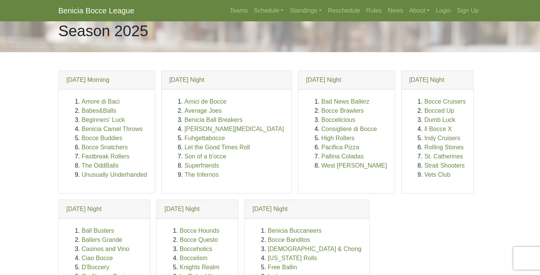
scroll to position [14, 0]
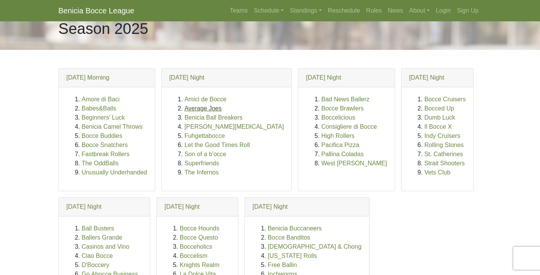
click at [193, 106] on link "Average Joes" at bounding box center [202, 108] width 37 height 6
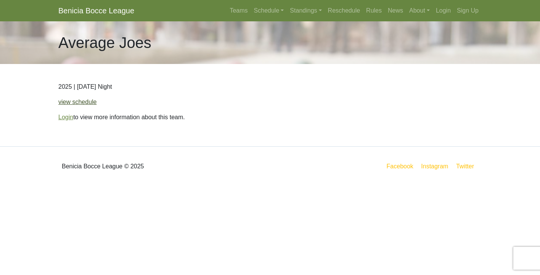
click at [69, 99] on link "view schedule" at bounding box center [77, 102] width 39 height 6
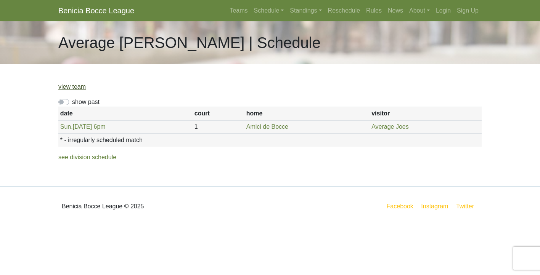
click at [72, 88] on link "view team" at bounding box center [71, 86] width 27 height 6
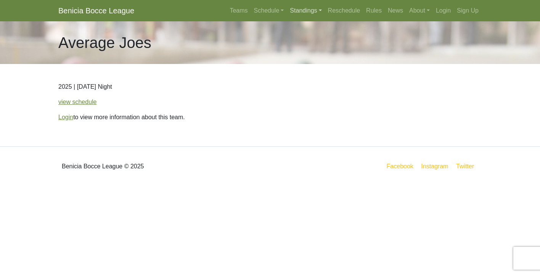
click at [290, 14] on link "Standings" at bounding box center [306, 10] width 38 height 15
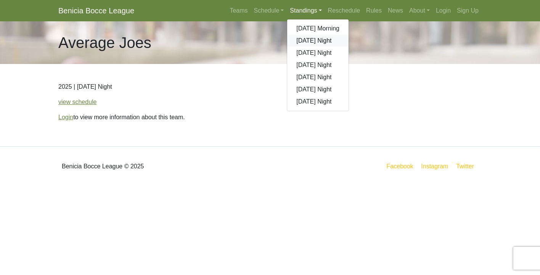
click at [298, 40] on link "[DATE] Night" at bounding box center [317, 41] width 61 height 12
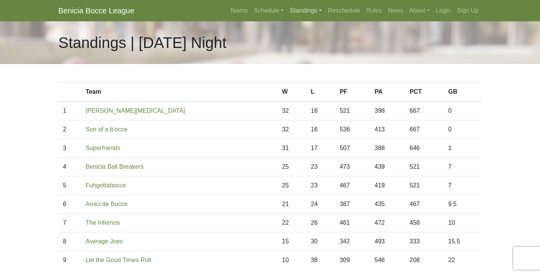
click at [297, 12] on link "Standings" at bounding box center [306, 10] width 38 height 15
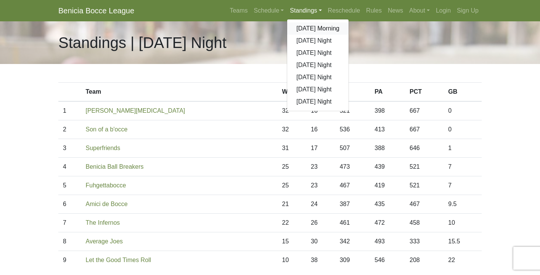
click at [303, 30] on link "[DATE] Morning" at bounding box center [317, 28] width 61 height 12
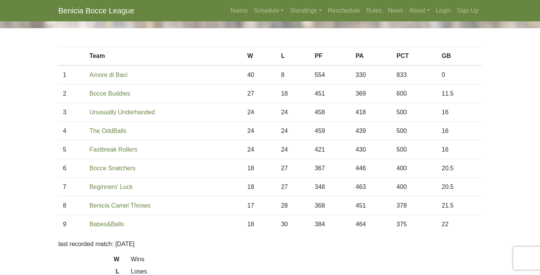
scroll to position [34, 0]
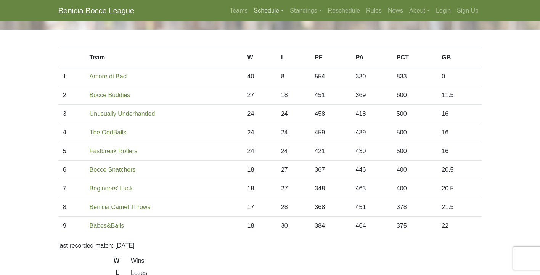
click at [266, 13] on link "Schedule" at bounding box center [269, 10] width 36 height 15
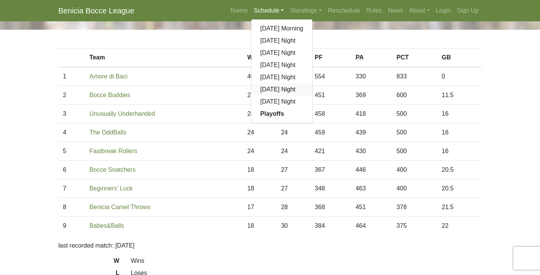
click at [258, 89] on link "[DATE] Night" at bounding box center [281, 89] width 61 height 12
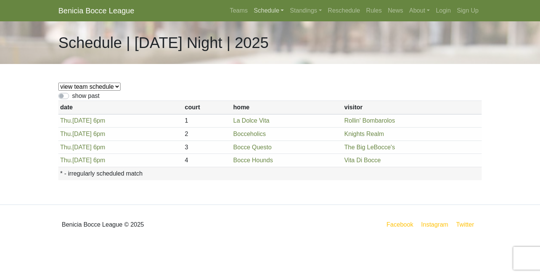
click at [255, 13] on link "Schedule" at bounding box center [269, 10] width 36 height 15
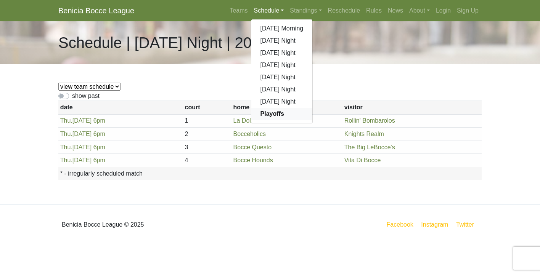
click at [266, 116] on strong "Playoffs" at bounding box center [272, 114] width 24 height 6
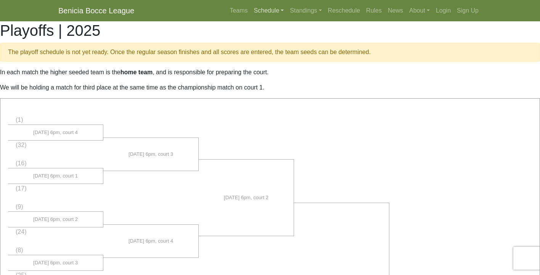
click at [263, 13] on link "Schedule" at bounding box center [269, 10] width 36 height 15
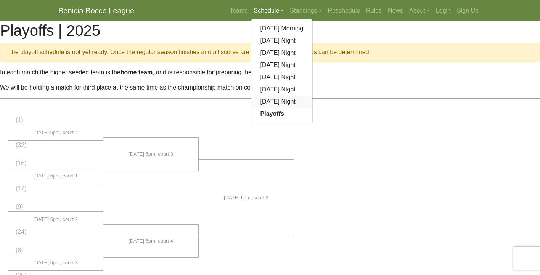
click at [273, 99] on link "[DATE] Night" at bounding box center [281, 102] width 61 height 12
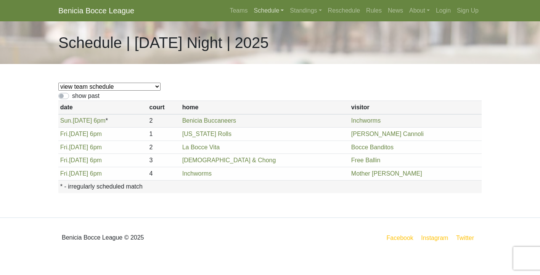
click at [270, 8] on link "Schedule" at bounding box center [269, 10] width 36 height 15
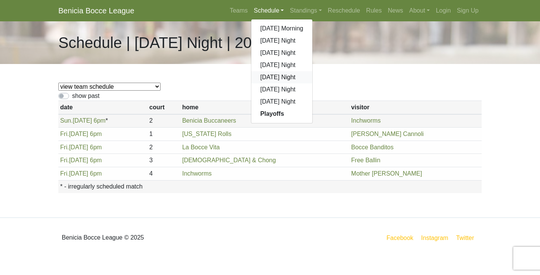
click at [280, 81] on link "[DATE] Night" at bounding box center [281, 77] width 61 height 12
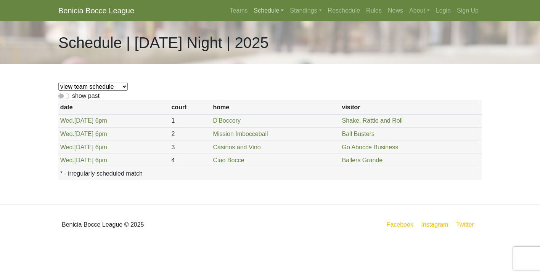
click at [259, 11] on link "Schedule" at bounding box center [269, 10] width 36 height 15
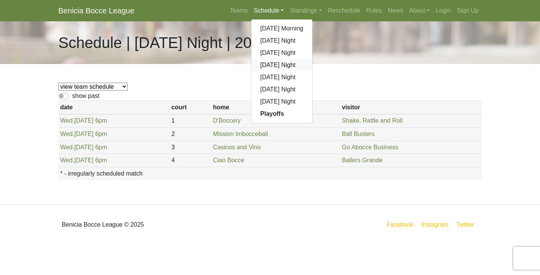
click at [263, 67] on link "[DATE] Night" at bounding box center [281, 65] width 61 height 12
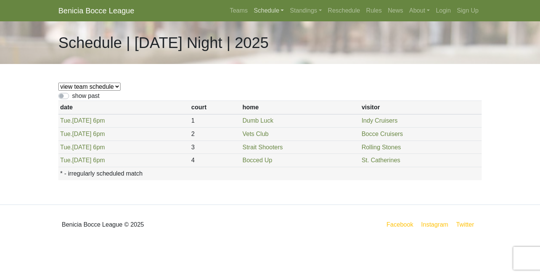
click at [261, 11] on link "Schedule" at bounding box center [269, 10] width 36 height 15
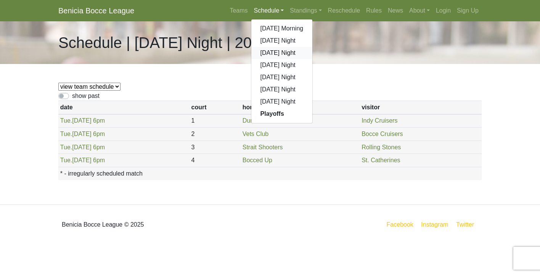
click at [264, 53] on link "[DATE] Night" at bounding box center [281, 53] width 61 height 12
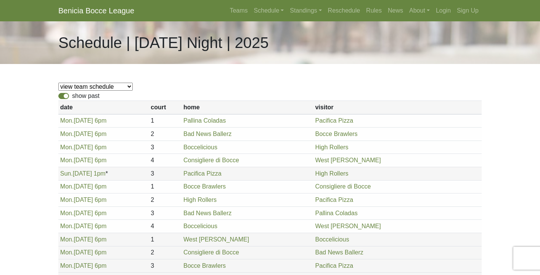
click at [66, 99] on div "show past" at bounding box center [269, 95] width 423 height 9
click at [72, 96] on label "show past" at bounding box center [85, 95] width 27 height 9
click at [72, 96] on input "show past" at bounding box center [74, 93] width 5 height 5
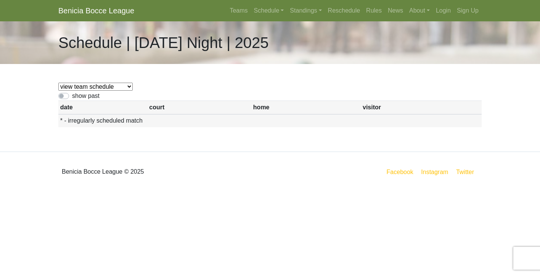
click at [72, 96] on label "show past" at bounding box center [85, 95] width 27 height 9
click at [72, 96] on input "show past" at bounding box center [74, 93] width 5 height 5
checkbox input "true"
